Goal: Use online tool/utility: Utilize a website feature to perform a specific function

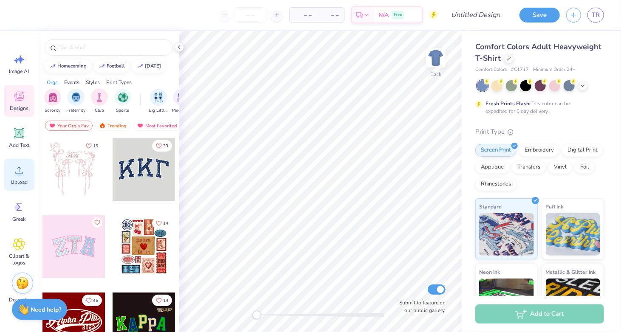
click at [17, 174] on circle at bounding box center [19, 174] width 6 height 6
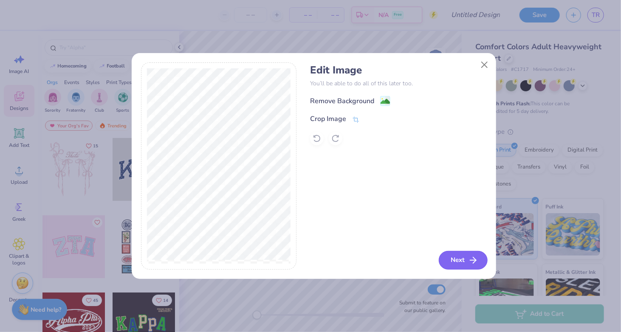
click at [455, 261] on button "Next" at bounding box center [463, 260] width 49 height 19
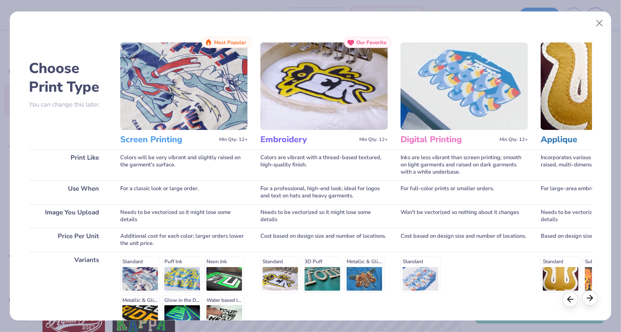
click at [595, 301] on div at bounding box center [589, 297] width 15 height 15
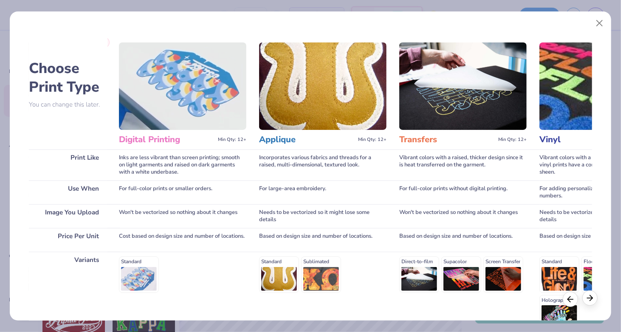
click at [595, 301] on div at bounding box center [589, 297] width 15 height 15
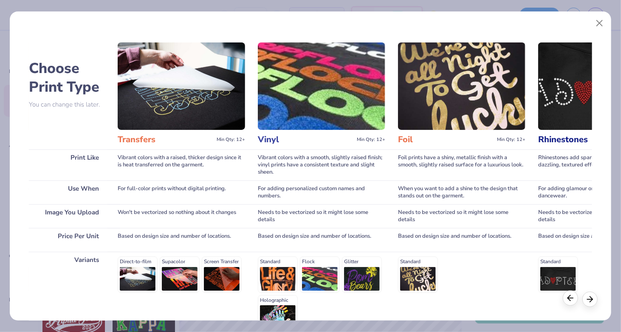
click at [572, 299] on icon at bounding box center [570, 297] width 9 height 9
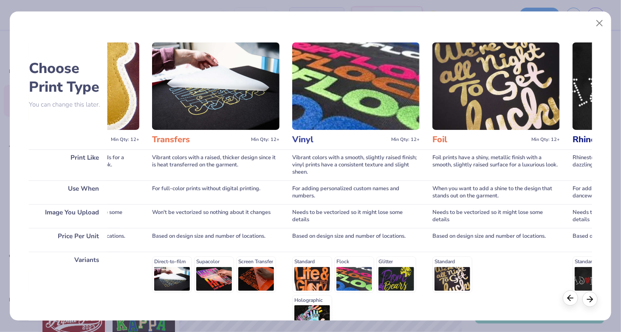
click at [572, 299] on icon at bounding box center [570, 297] width 9 height 9
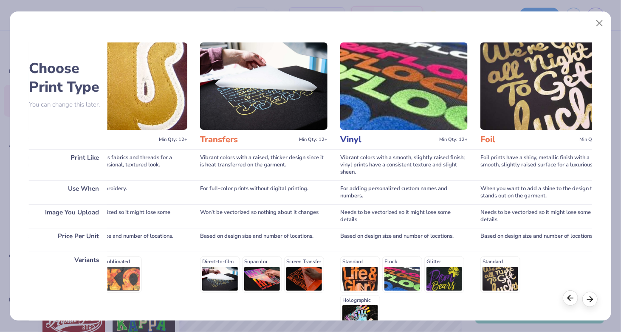
click at [572, 299] on icon at bounding box center [570, 297] width 9 height 9
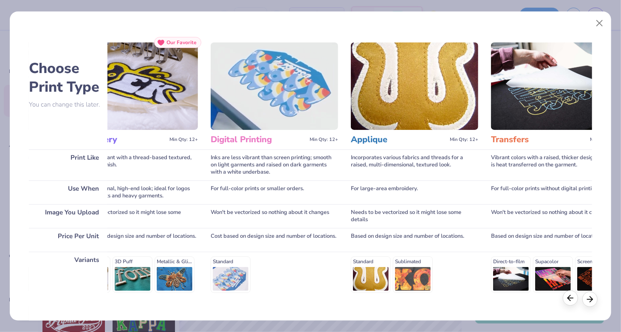
click at [572, 299] on icon at bounding box center [570, 297] width 9 height 9
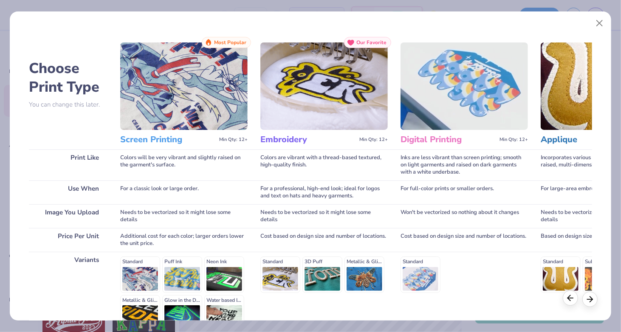
click at [572, 299] on icon at bounding box center [570, 297] width 9 height 9
click at [191, 83] on img at bounding box center [183, 85] width 127 height 87
click at [157, 140] on h3 "Screen Printing" at bounding box center [168, 139] width 96 height 11
click at [164, 99] on img at bounding box center [183, 85] width 127 height 87
click at [135, 277] on div "Standard Puff Ink Neon Ink Metallic & Glitter Ink Glow in the Dark Ink Water ba…" at bounding box center [183, 294] width 127 height 75
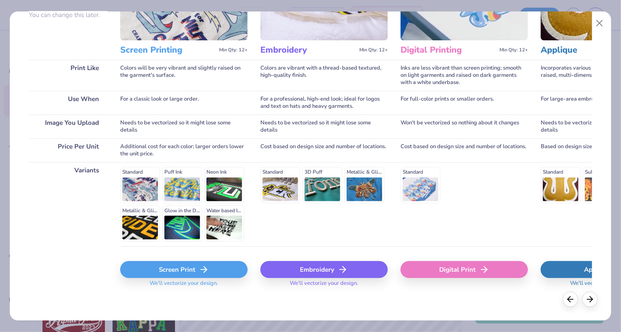
scroll to position [91, 0]
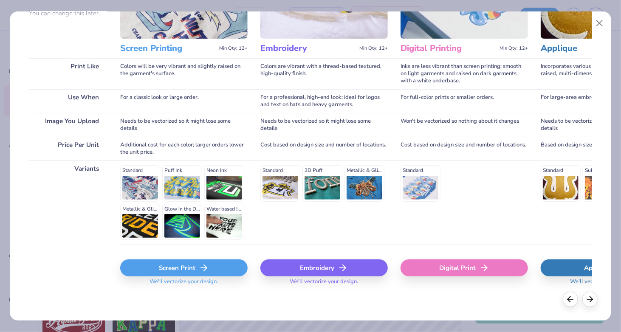
click at [142, 264] on div "Screen Print" at bounding box center [183, 267] width 127 height 17
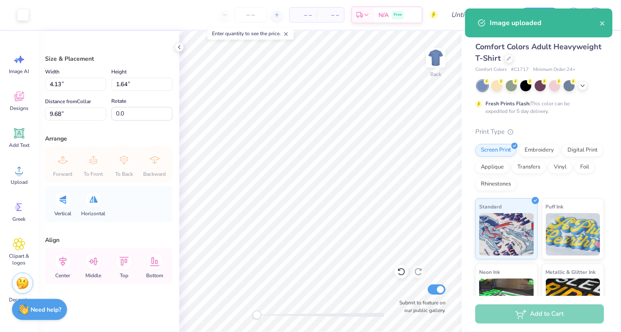
type input "4.13"
type input "1.64"
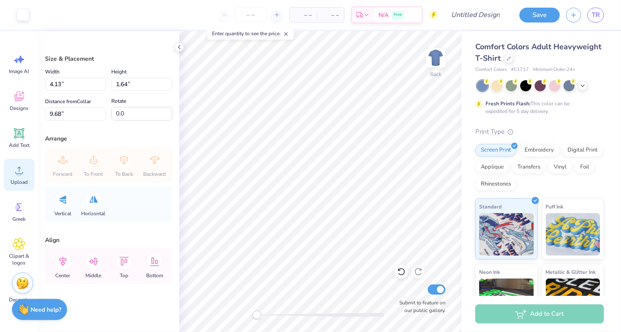
click at [14, 172] on icon at bounding box center [19, 170] width 13 height 13
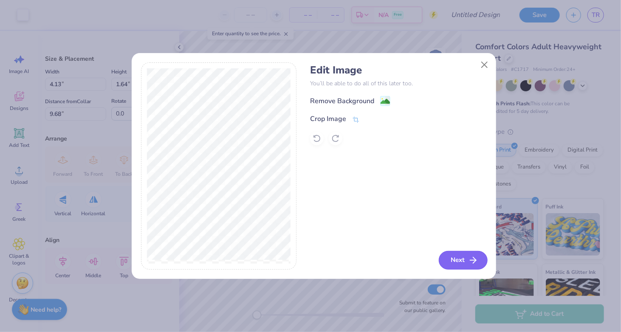
click at [455, 259] on button "Next" at bounding box center [463, 260] width 49 height 19
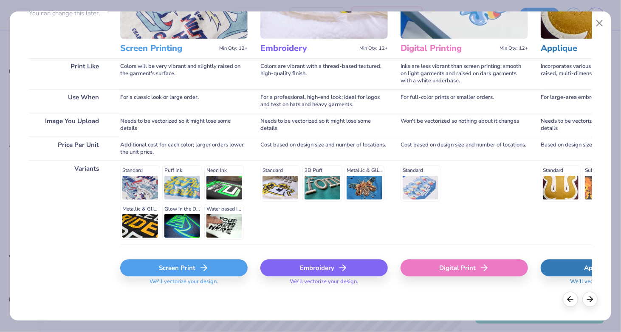
click at [148, 265] on div "Screen Print" at bounding box center [183, 267] width 127 height 17
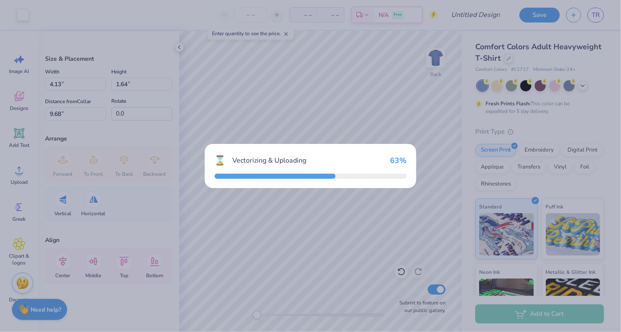
type input "14.17"
type input "14.65"
type input "5.17"
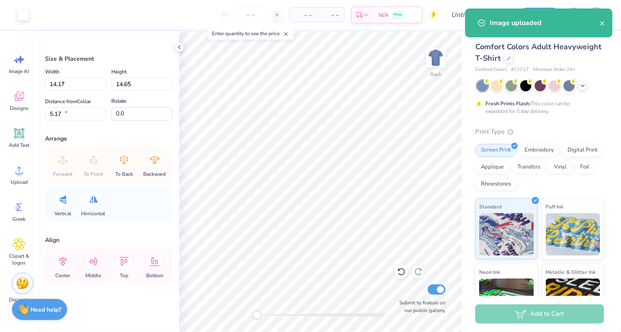
type input "3.61"
type input "3.73"
type input "16.10"
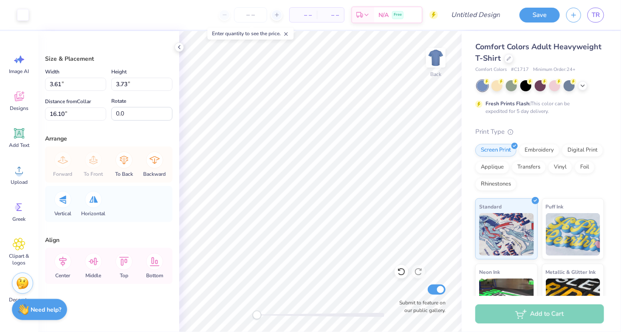
type input "0.37"
type input "0.38"
type input "19.45"
type input "1.90"
type input "1.96"
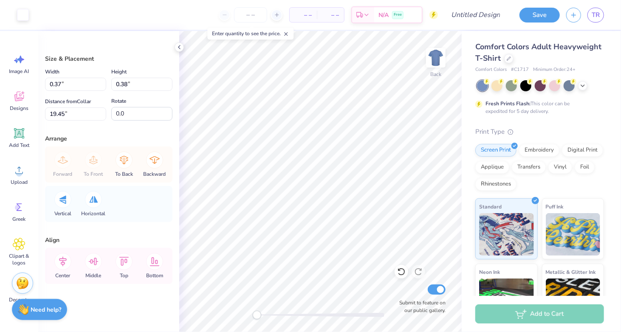
type input "17.86"
type input "4.13"
type input "1.64"
type input "4.71"
type input "7.25"
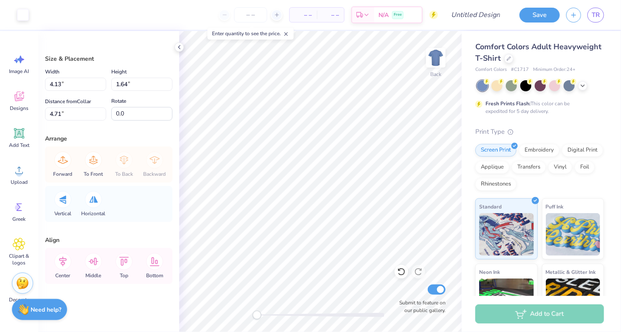
type input "2.88"
type input "3.00"
type input "4.27"
type input "1.70"
